Goal: Check status: Check status

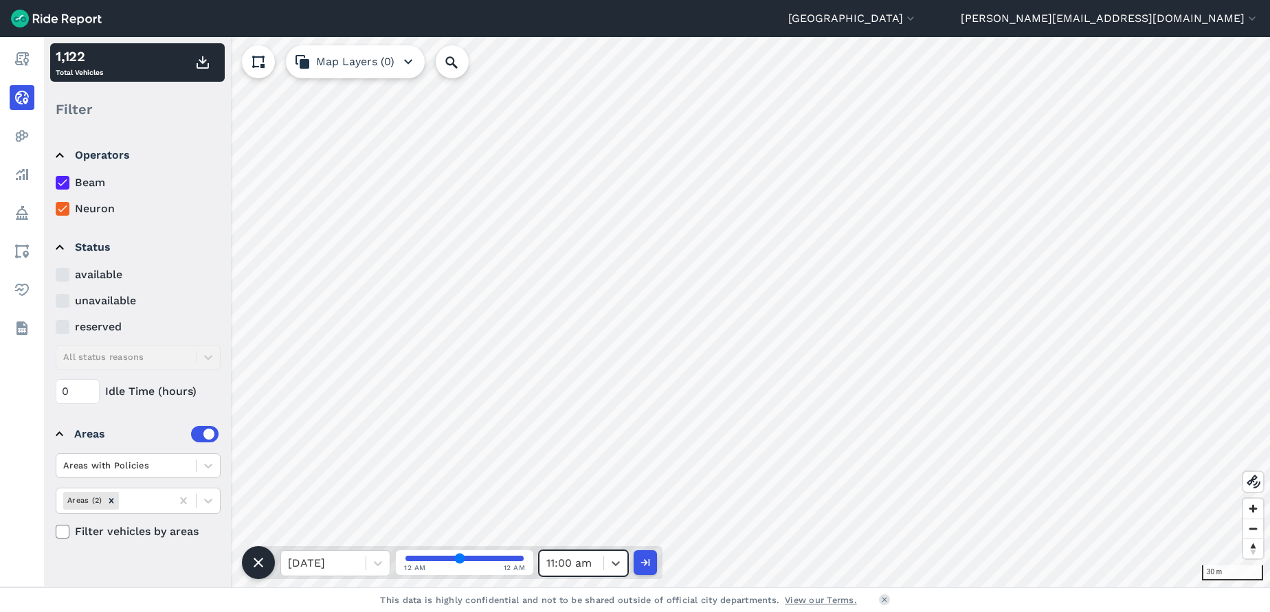
click at [381, 561] on icon at bounding box center [378, 564] width 14 height 14
click at [375, 465] on div "[DATE]" at bounding box center [335, 473] width 110 height 27
click at [622, 558] on icon at bounding box center [616, 564] width 14 height 14
click at [579, 526] on div "Live" at bounding box center [583, 528] width 89 height 27
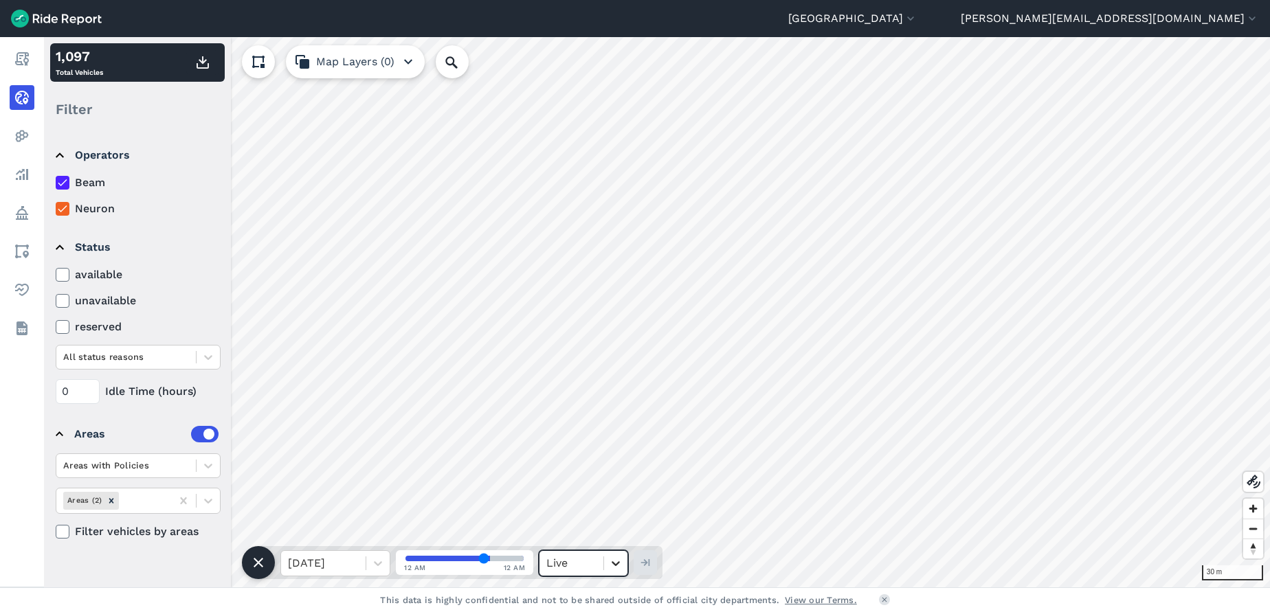
click at [614, 566] on icon at bounding box center [616, 564] width 14 height 14
click at [595, 530] on div "4:15 pm" at bounding box center [583, 528] width 89 height 27
click at [613, 557] on icon at bounding box center [616, 564] width 14 height 14
click at [593, 391] on div "3:00 pm" at bounding box center [583, 390] width 89 height 27
click at [610, 559] on icon at bounding box center [616, 564] width 14 height 14
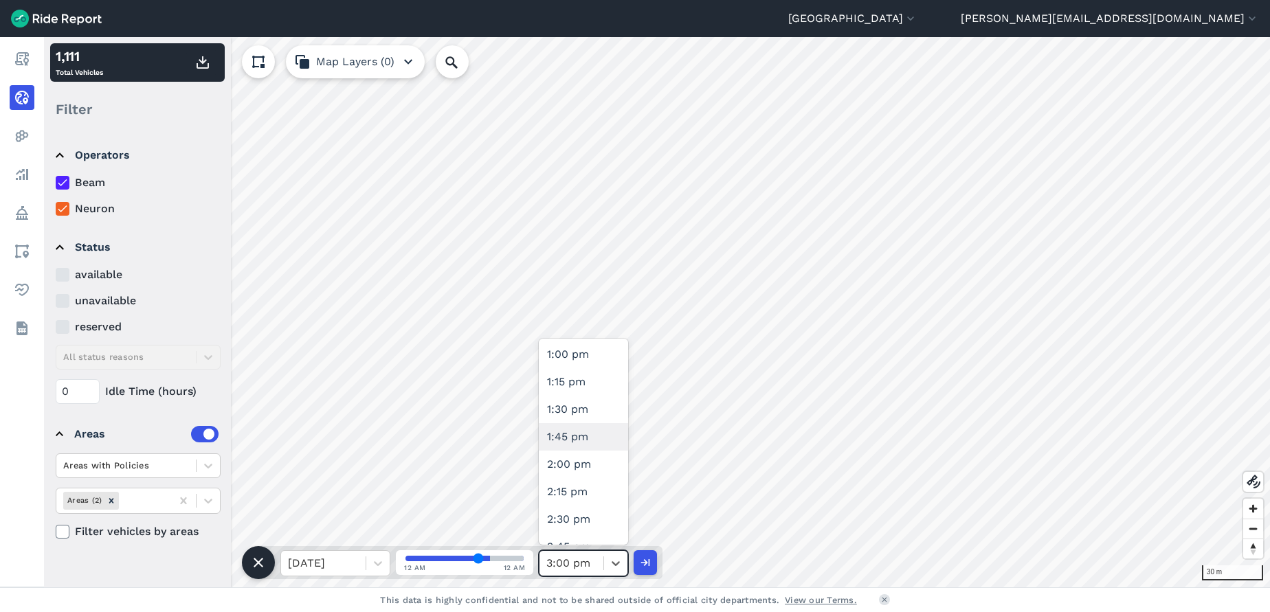
scroll to position [1443, 0]
click at [586, 456] on div "2:00 pm" at bounding box center [583, 451] width 89 height 27
click at [618, 564] on icon at bounding box center [616, 563] width 8 height 5
drag, startPoint x: 576, startPoint y: 353, endPoint x: 579, endPoint y: 482, distance: 129.2
click at [579, 482] on div "12:00 am 12:15 am 12:30 am 12:45 am 1:00 am 1:15 am 1:30 am 1:45 am 2:00 am 2:1…" at bounding box center [583, 442] width 89 height 206
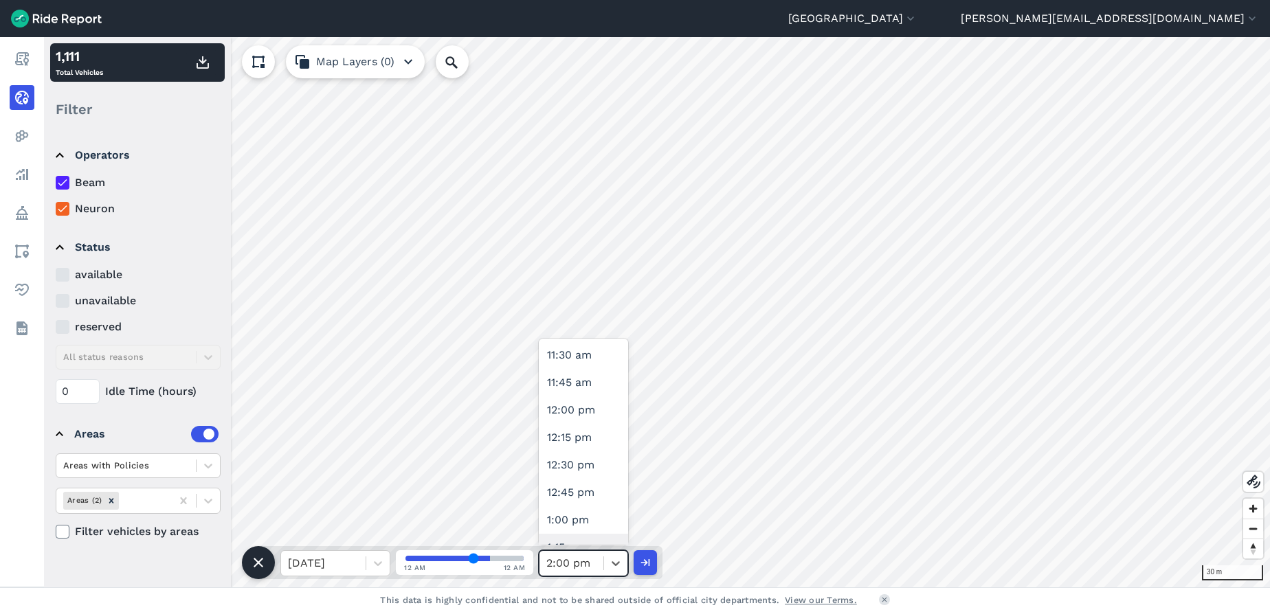
scroll to position [1237, 0]
click at [585, 433] on div "12:00 pm" at bounding box center [583, 437] width 89 height 27
click at [612, 566] on icon at bounding box center [616, 564] width 14 height 14
click at [574, 356] on div "2:00 pm" at bounding box center [583, 356] width 89 height 27
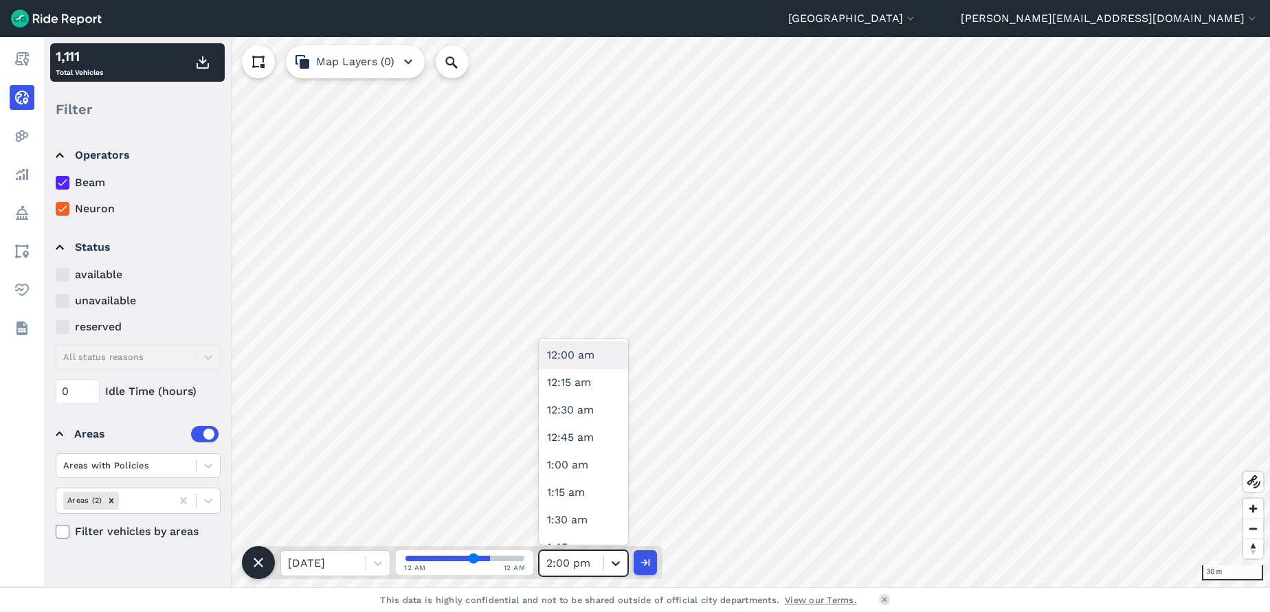
click at [611, 563] on icon at bounding box center [616, 564] width 14 height 14
click at [588, 432] on div "11:00 am" at bounding box center [583, 430] width 89 height 27
click at [619, 558] on icon at bounding box center [616, 564] width 14 height 14
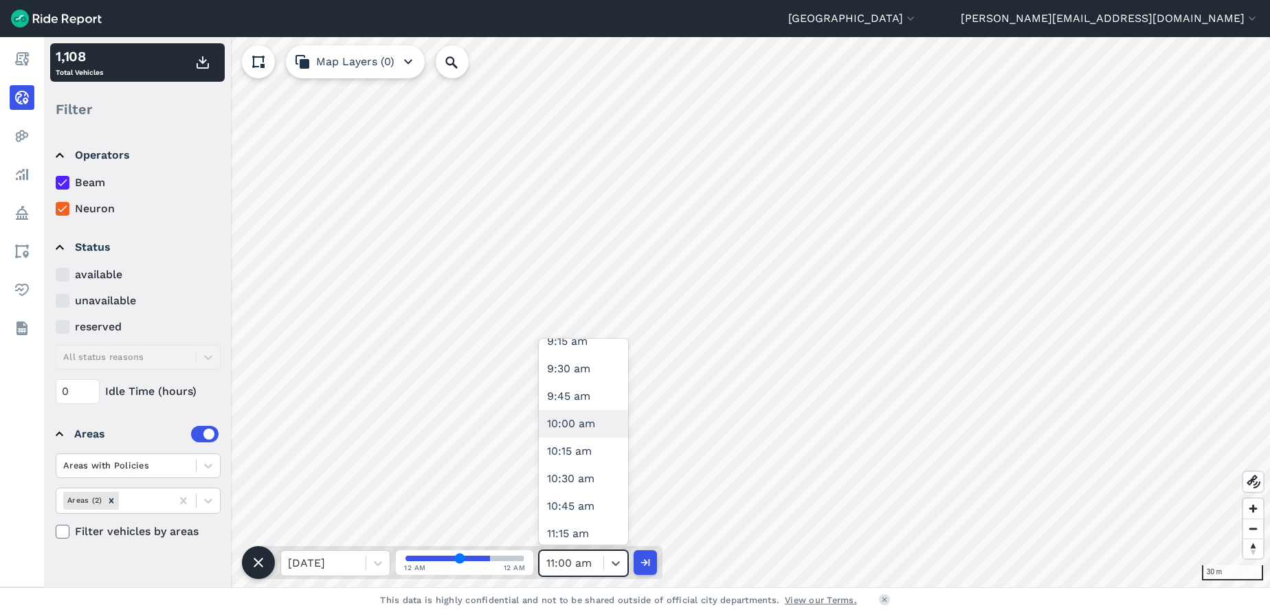
click at [592, 420] on div "10:00 am" at bounding box center [583, 423] width 89 height 27
click at [616, 565] on icon at bounding box center [616, 563] width 8 height 5
click at [579, 420] on div "9:00 am" at bounding box center [583, 416] width 89 height 27
click at [616, 557] on icon at bounding box center [616, 564] width 14 height 14
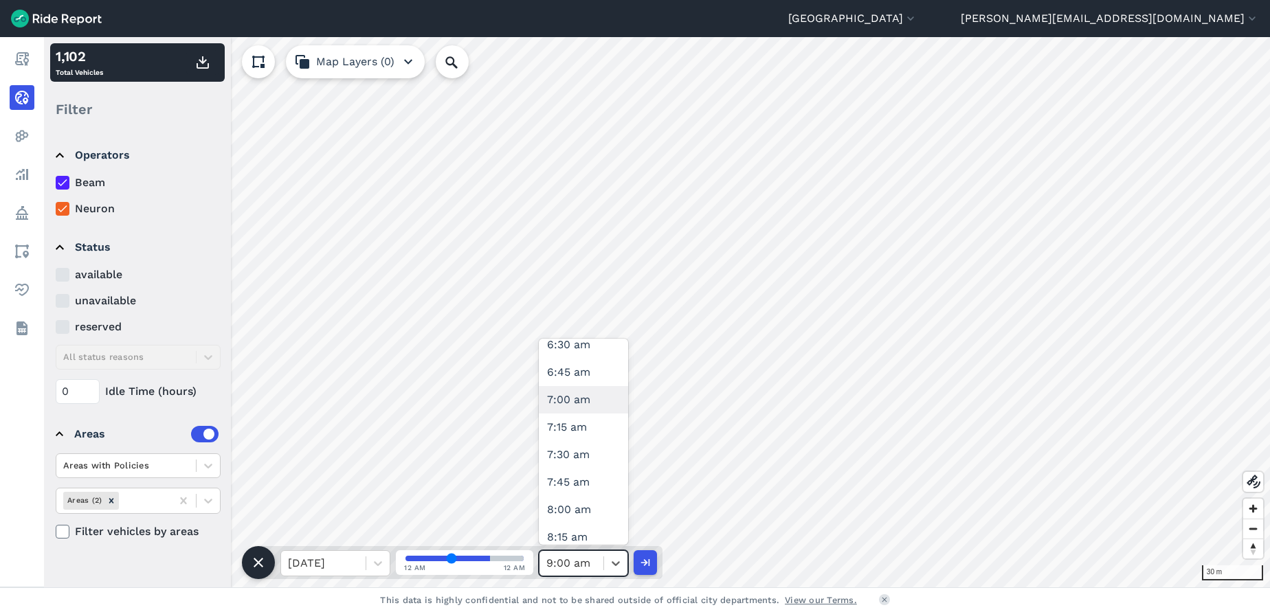
scroll to position [825, 0]
click at [594, 416] on div "8:00 am" at bounding box center [583, 409] width 89 height 27
click at [609, 562] on div at bounding box center [615, 563] width 23 height 23
click at [581, 503] on div "7:00 am" at bounding box center [583, 506] width 89 height 27
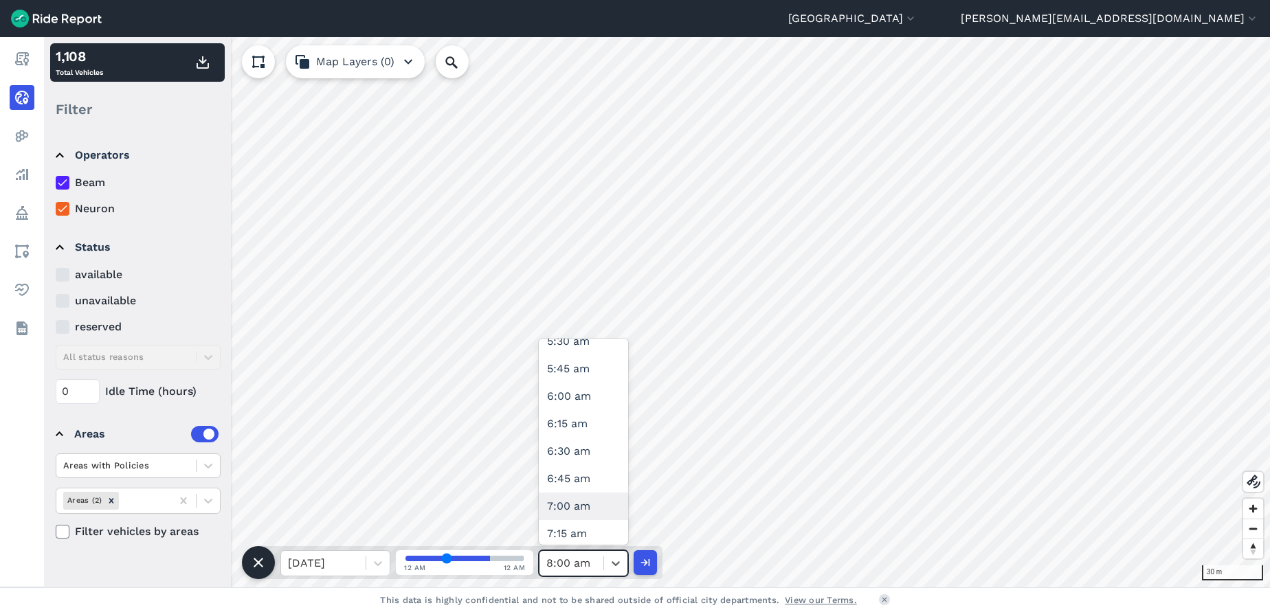
type input "28"
